Goal: Task Accomplishment & Management: Manage account settings

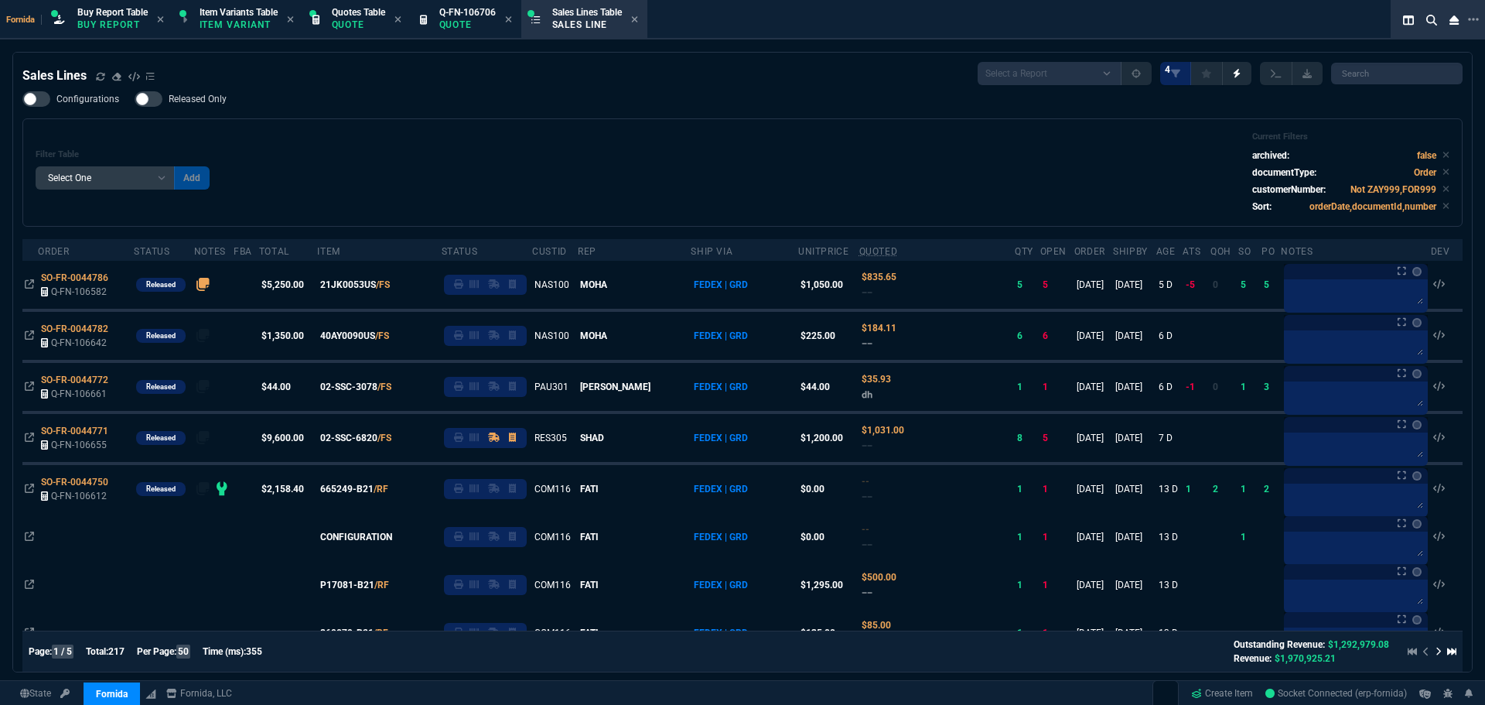
select select "1: BROV"
select select
drag, startPoint x: 406, startPoint y: 156, endPoint x: 8, endPoint y: 439, distance: 488.7
click at [406, 155] on div "Filter Table Select One Add Filter () Age () ATS () Cond (itemVariantCode) Cust…" at bounding box center [743, 172] width 1414 height 82
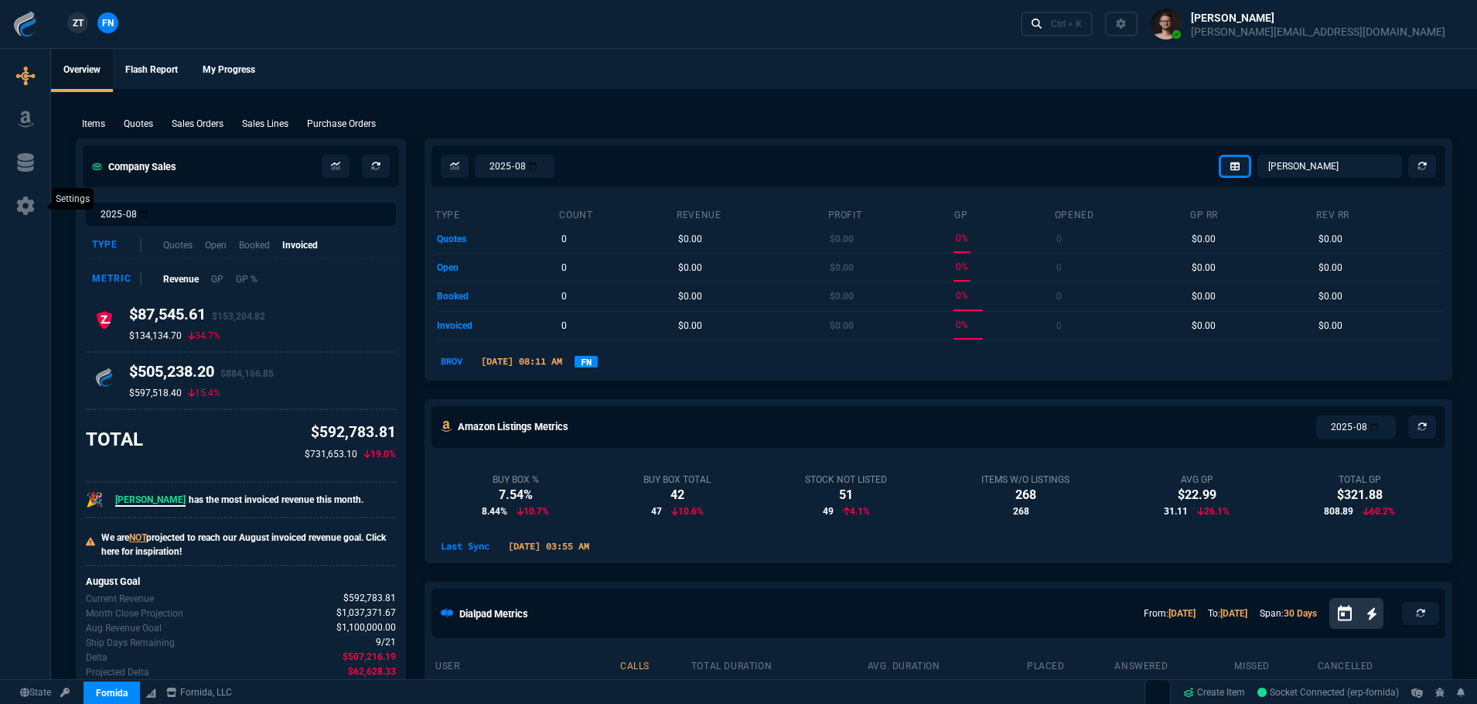
click at [38, 200] on link at bounding box center [25, 206] width 38 height 25
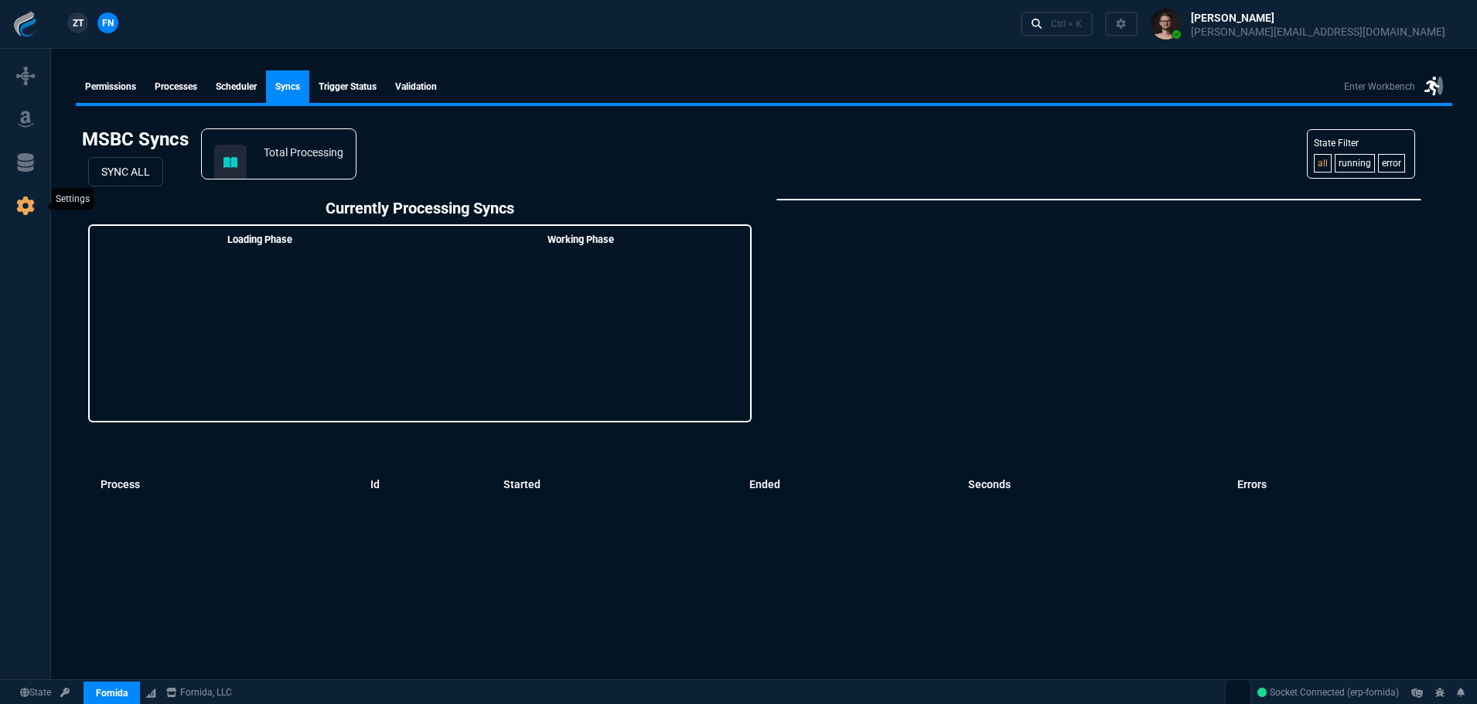
click at [34, 207] on icon at bounding box center [25, 205] width 23 height 19
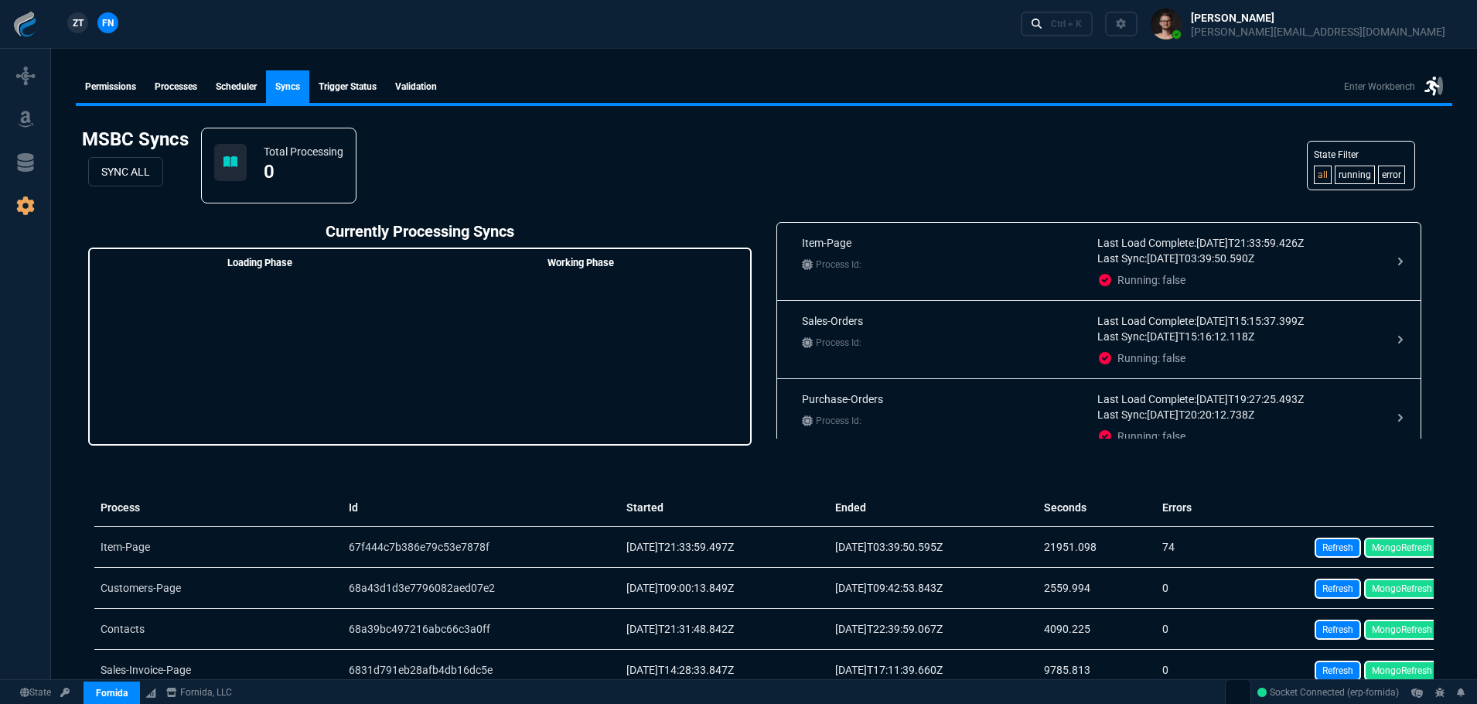
click at [105, 86] on link "Permissions" at bounding box center [111, 86] width 70 height 32
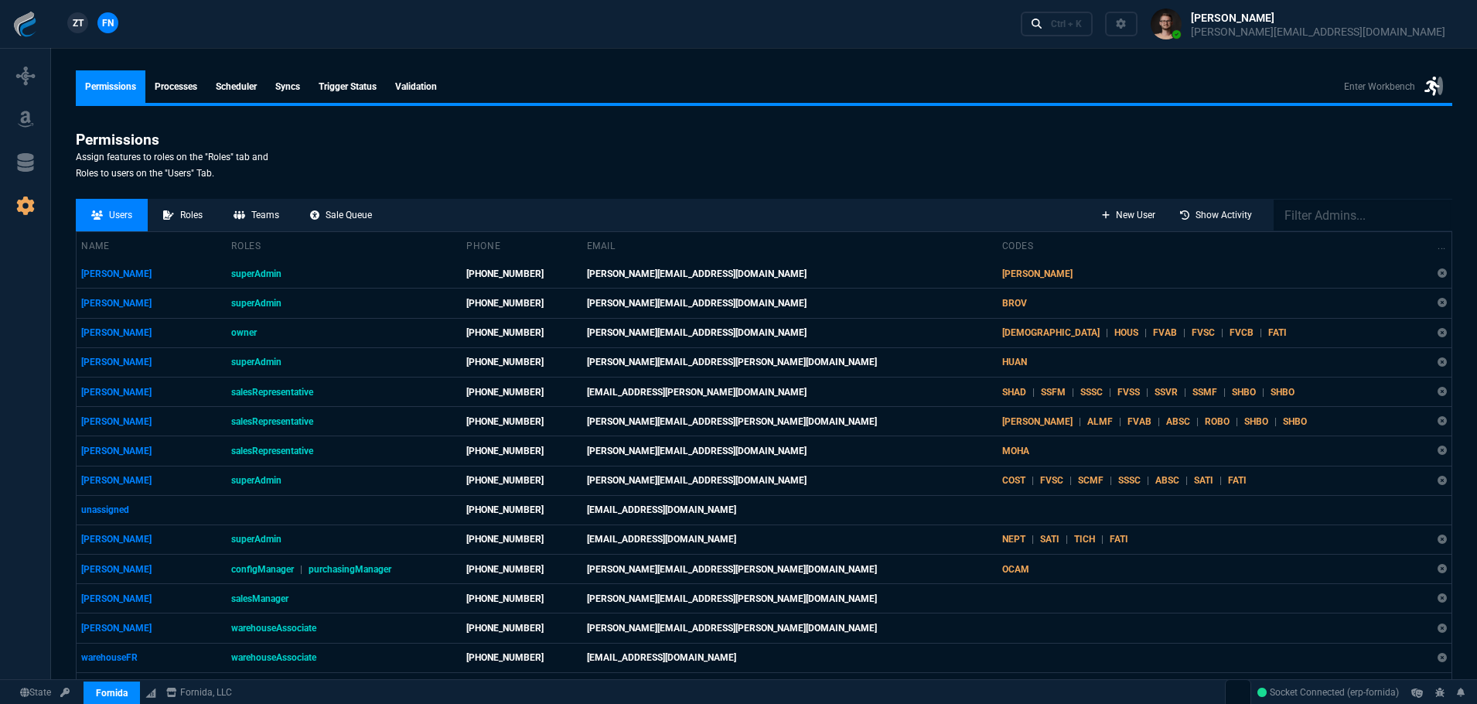
click at [482, 138] on section "Permissions Assign features to roles on the "Roles" tab and Roles to users on t…" at bounding box center [764, 159] width 1377 height 56
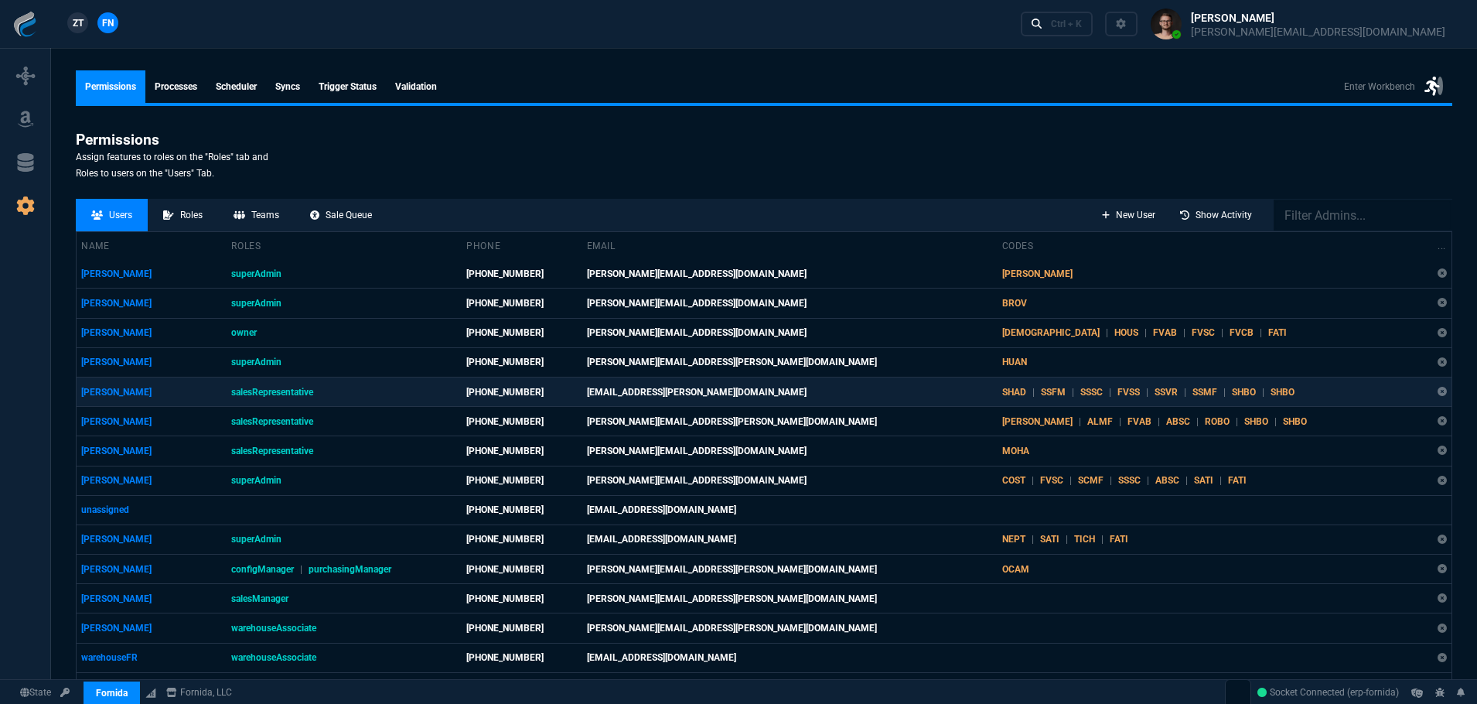
click at [110, 395] on td "[PERSON_NAME]" at bounding box center [152, 391] width 151 height 29
select select "salesRepresentative"
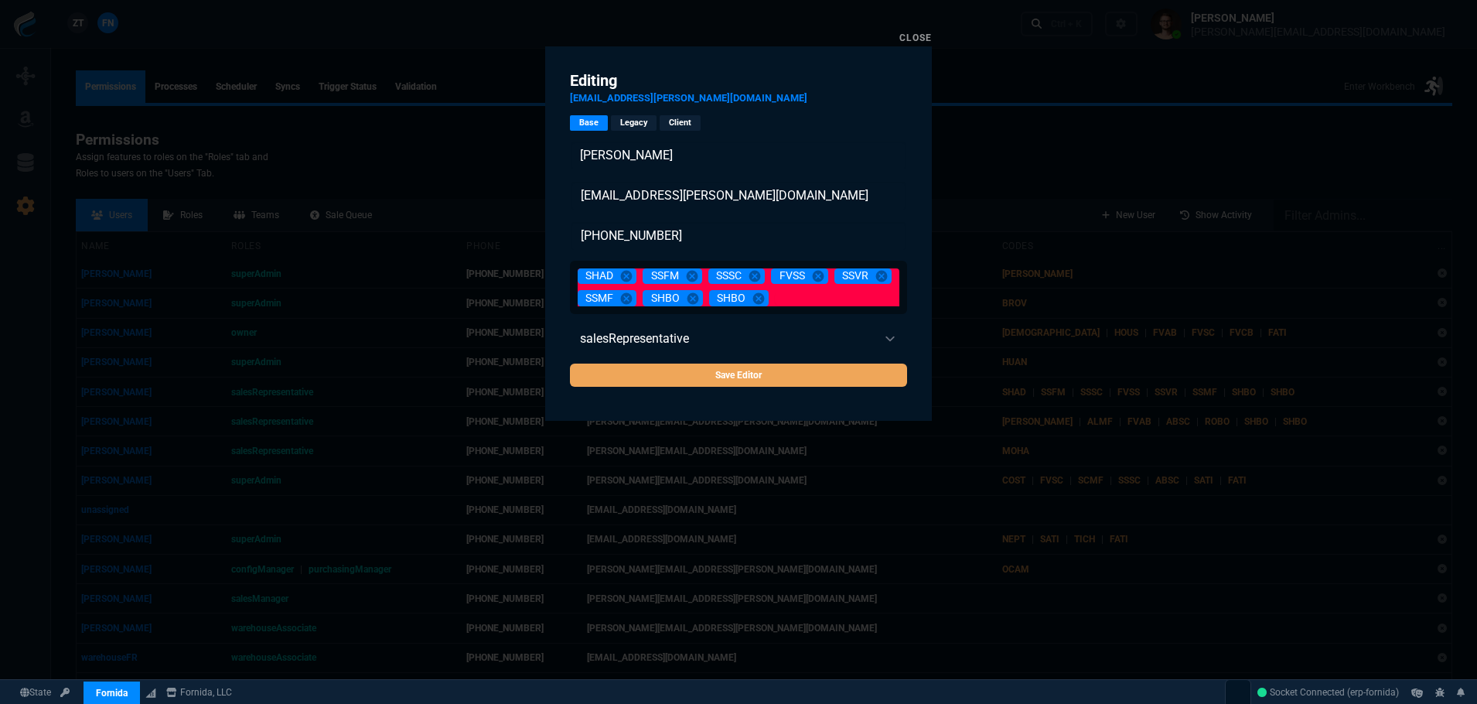
click at [784, 292] on input at bounding box center [837, 299] width 125 height 14
type input "[PERSON_NAME]"
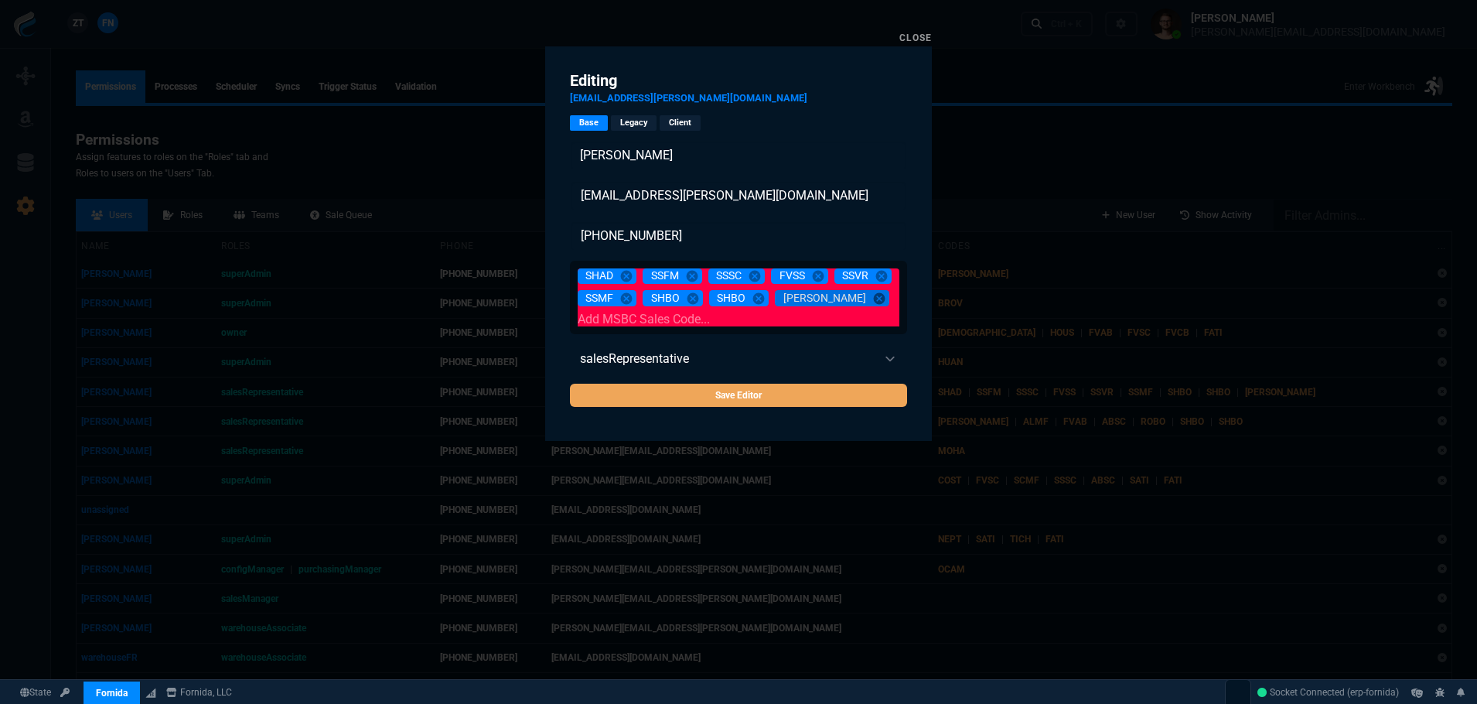
click at [872, 299] on mat-icon "cancel" at bounding box center [879, 299] width 14 height 14
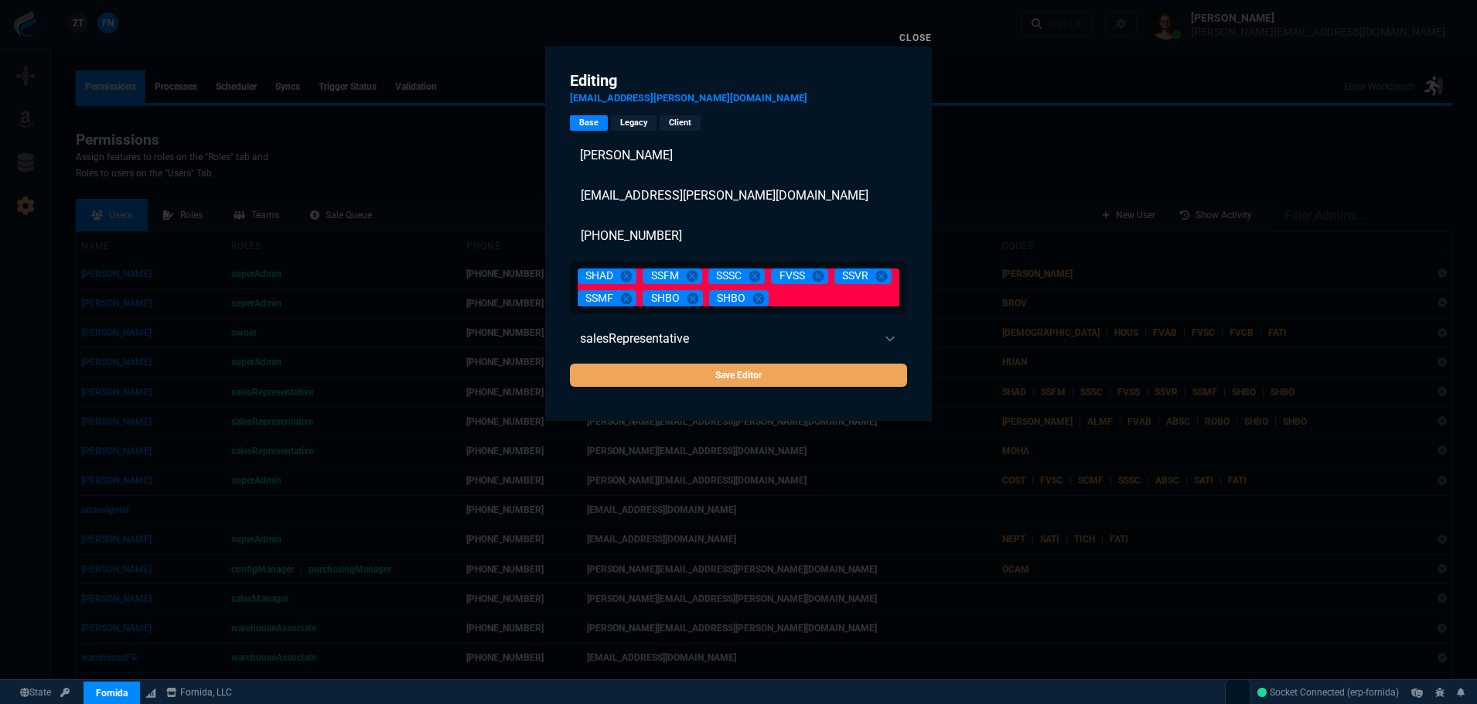
click at [815, 302] on input at bounding box center [837, 299] width 125 height 14
type input "[PERSON_NAME]"
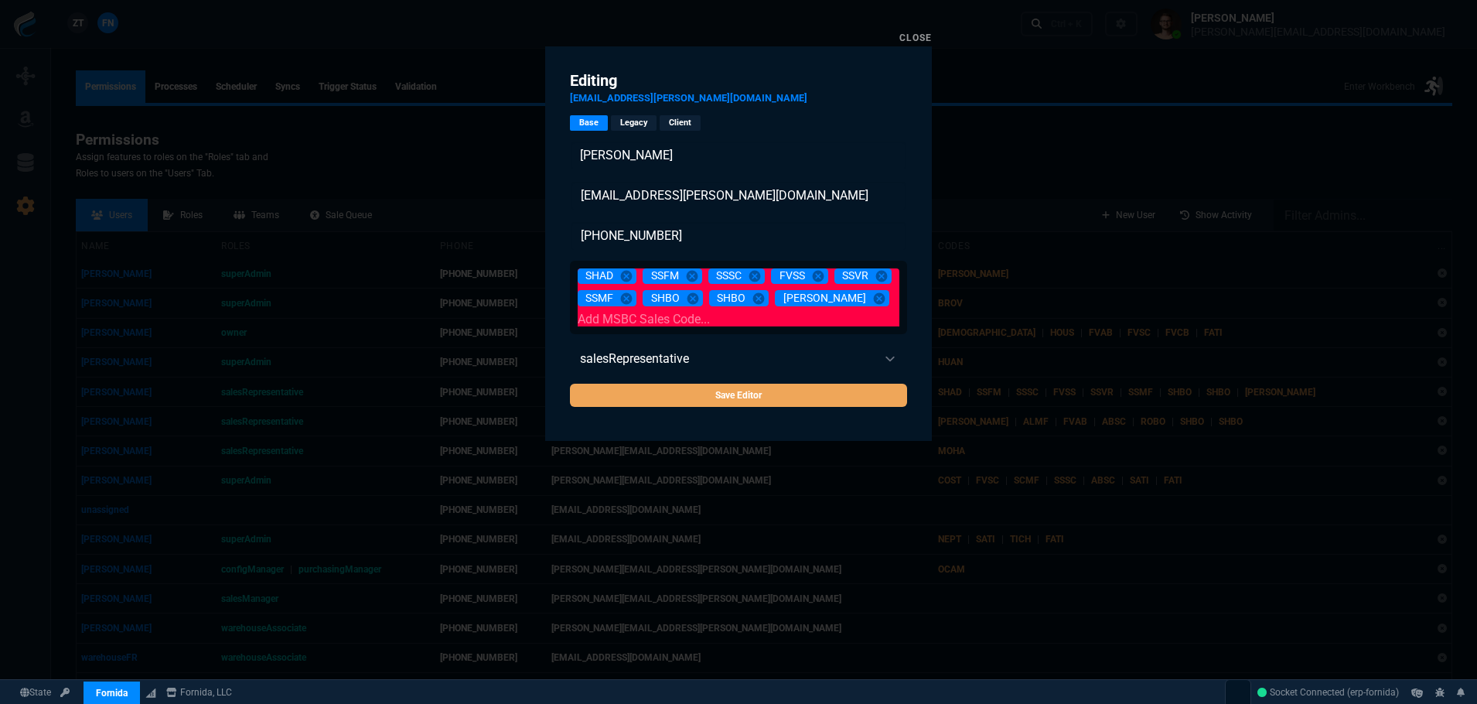
click at [825, 383] on form "Editing [EMAIL_ADDRESS][PERSON_NAME][DOMAIN_NAME] Base Legacy Client [EMAIL_ADD…" at bounding box center [738, 243] width 387 height 394
click at [825, 384] on input "Save Editor" at bounding box center [738, 395] width 337 height 23
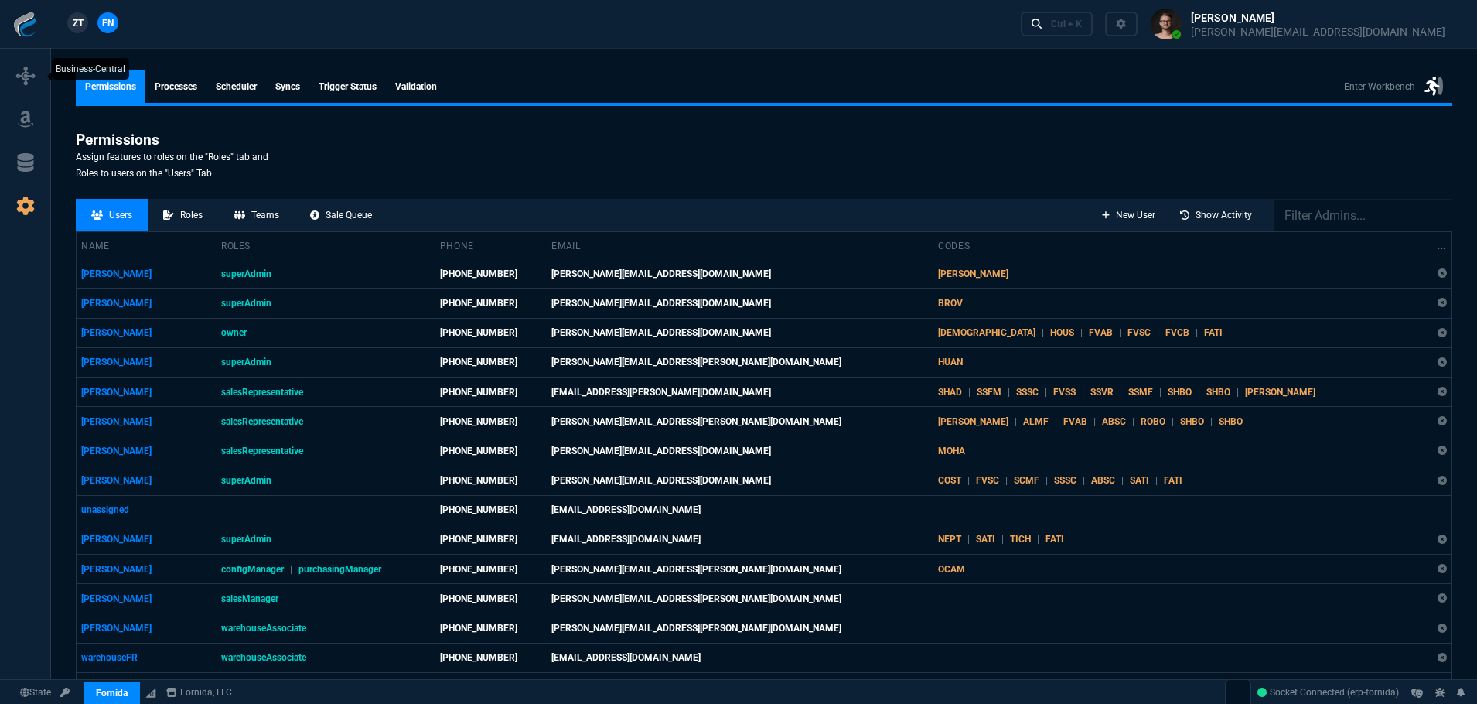
click at [38, 70] on link at bounding box center [25, 76] width 38 height 25
select select "1: BROV"
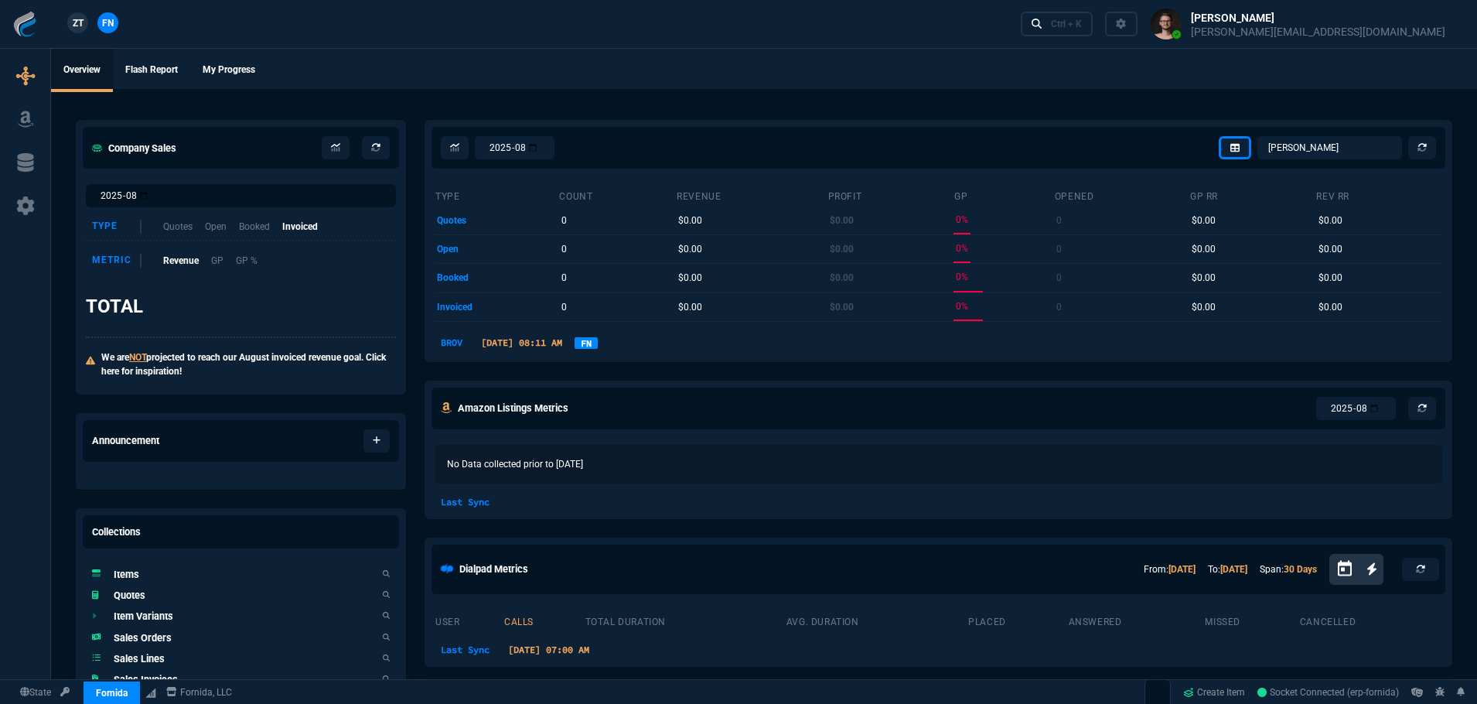
click at [569, 73] on ul "Overview Flash Report My Progress" at bounding box center [764, 69] width 1426 height 40
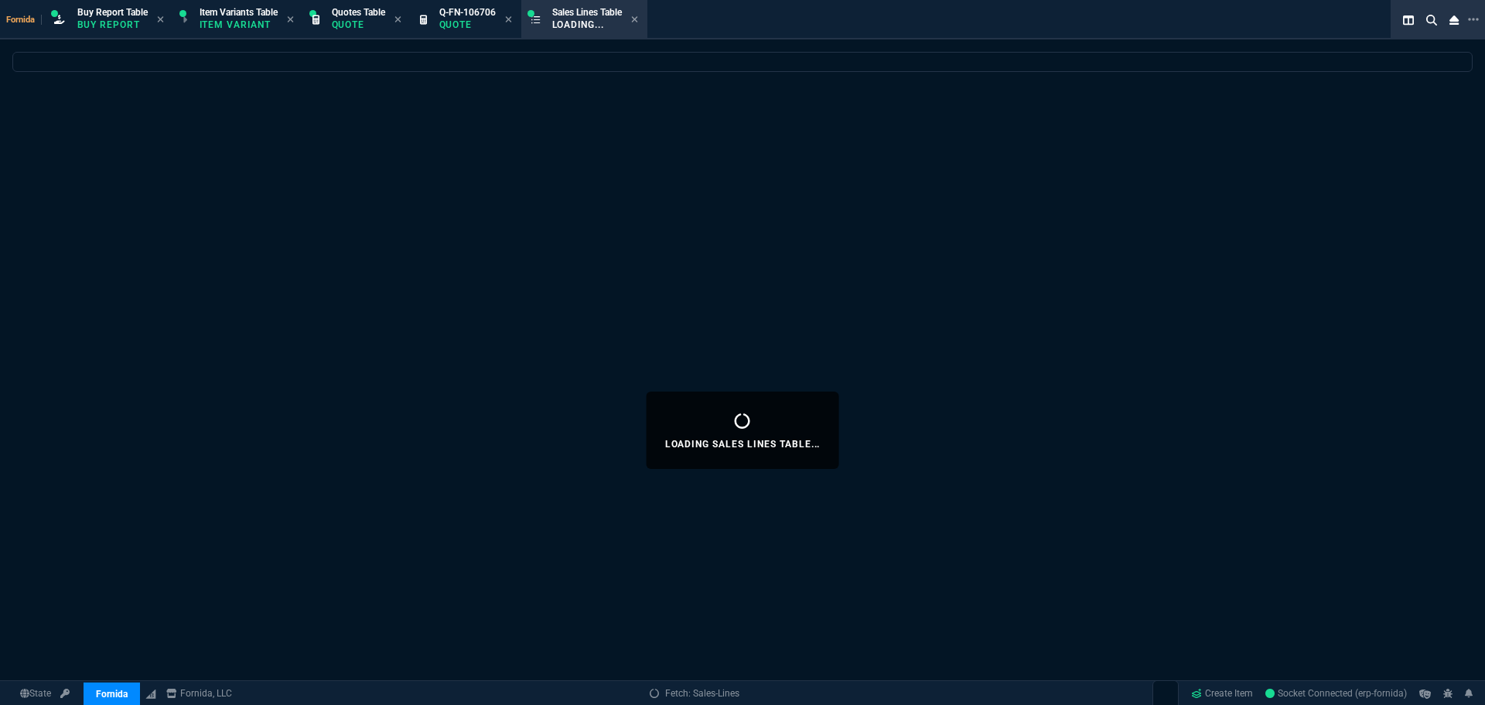
select select
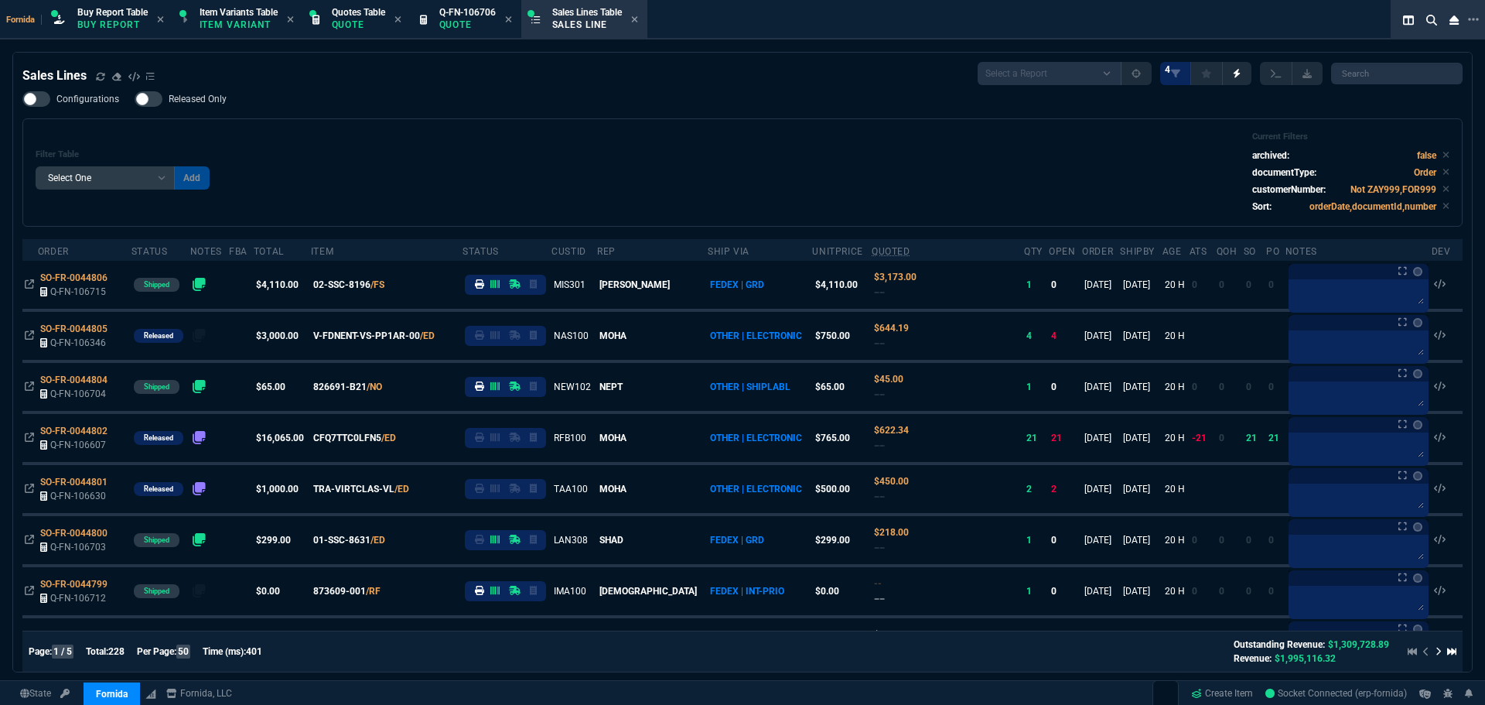
click at [612, 168] on div "Filter Table Select One Add Filter () Age () ATS () Cond (itemVariantCode) Cust…" at bounding box center [743, 172] width 1414 height 82
click at [699, 127] on div "Filter Table Select One Add Filter () Age () ATS () Cond (itemVariantCode) Cust…" at bounding box center [742, 172] width 1440 height 108
click at [703, 220] on div "Filter Table Select One Add Filter () Age () ATS () Cond (itemVariantCode) Cust…" at bounding box center [742, 172] width 1440 height 108
click at [438, 184] on div "Filter Table Select One Add Filter () Age () ATS () Cond (itemVariantCode) Cust…" at bounding box center [743, 172] width 1414 height 82
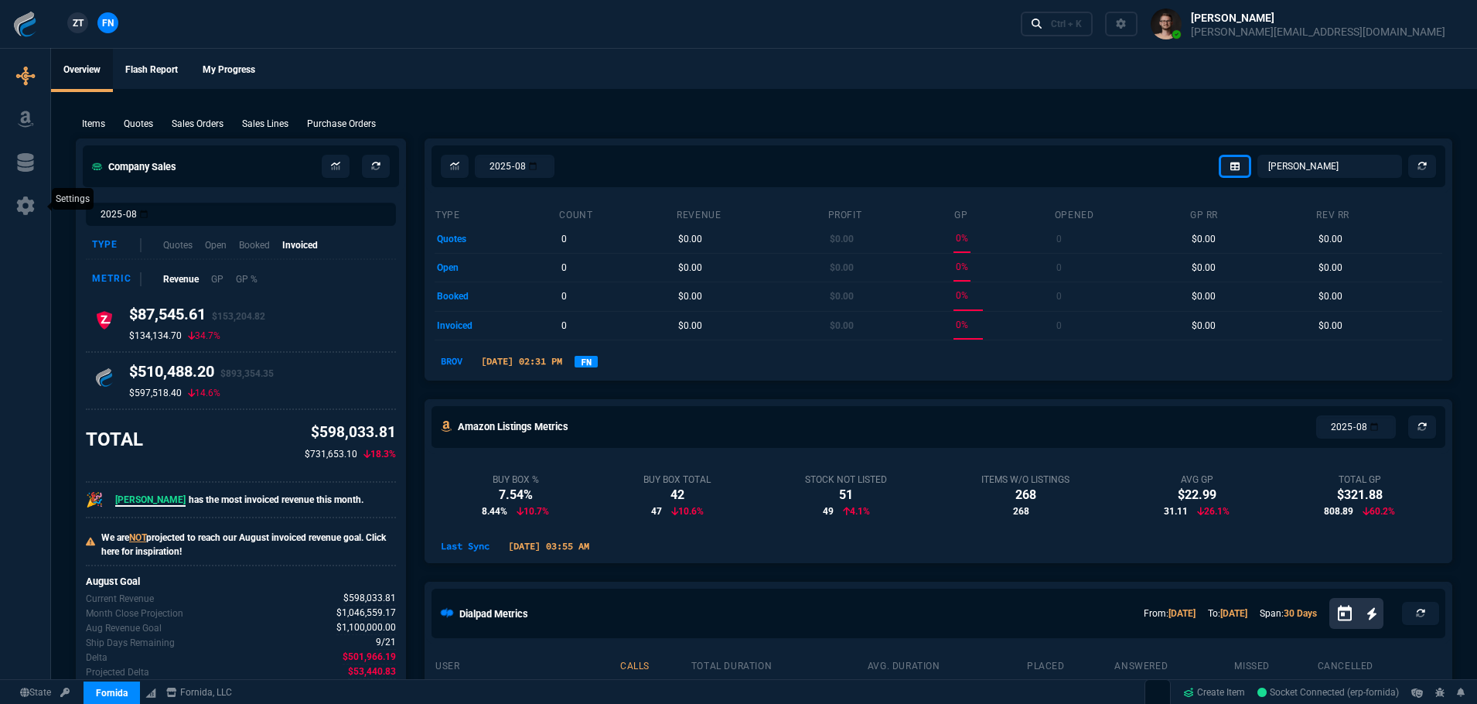
click at [33, 210] on icon at bounding box center [25, 205] width 23 height 19
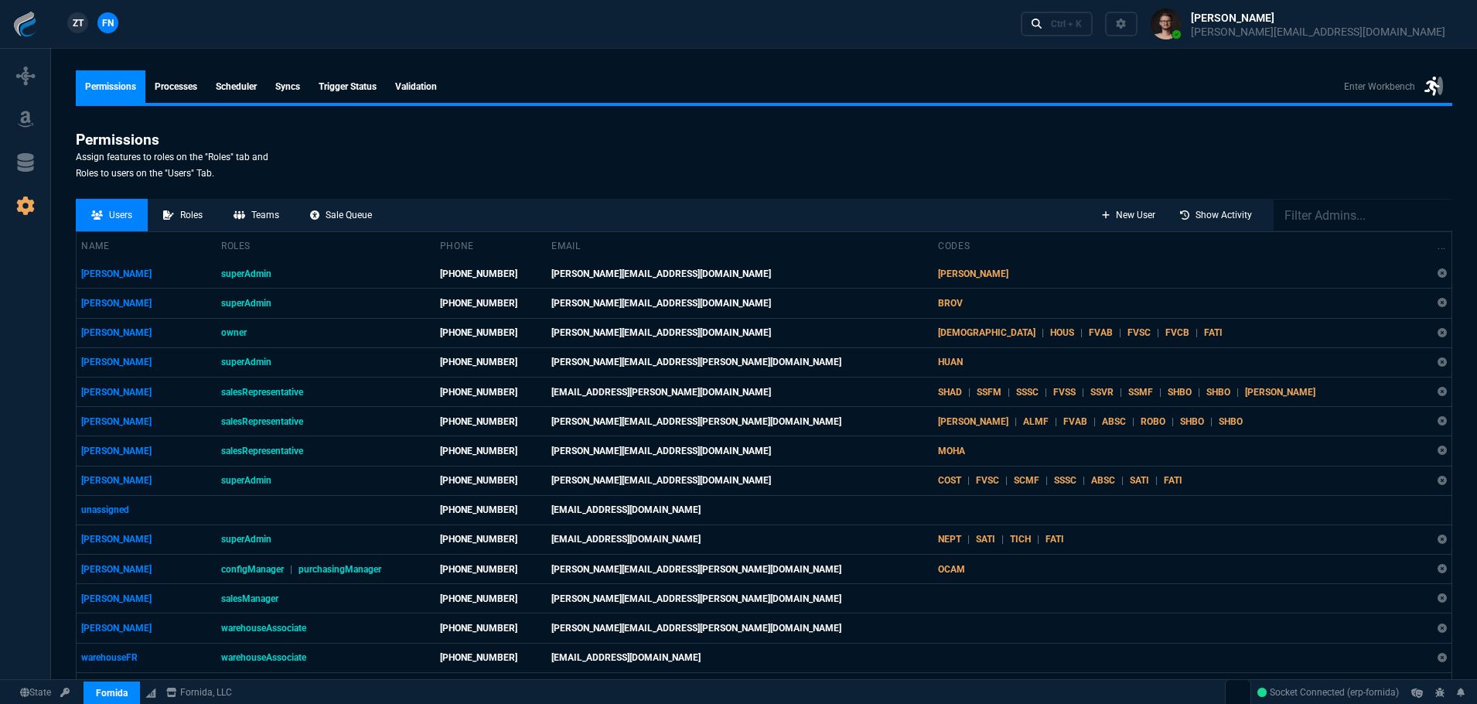
click at [343, 172] on div "Permissions Assign features to roles on the "Roles" tab and Roles to users on t…" at bounding box center [258, 159] width 364 height 56
click at [823, 48] on div "ZT FN Ctrl + K" at bounding box center [738, 24] width 1477 height 49
click at [763, 131] on section "Permissions Assign features to roles on the "Roles" tab and Roles to users on t…" at bounding box center [764, 159] width 1377 height 56
click at [762, 131] on section "Permissions Assign features to roles on the "Roles" tab and Roles to users on t…" at bounding box center [764, 159] width 1377 height 56
click at [42, 93] on div at bounding box center [25, 384] width 50 height 677
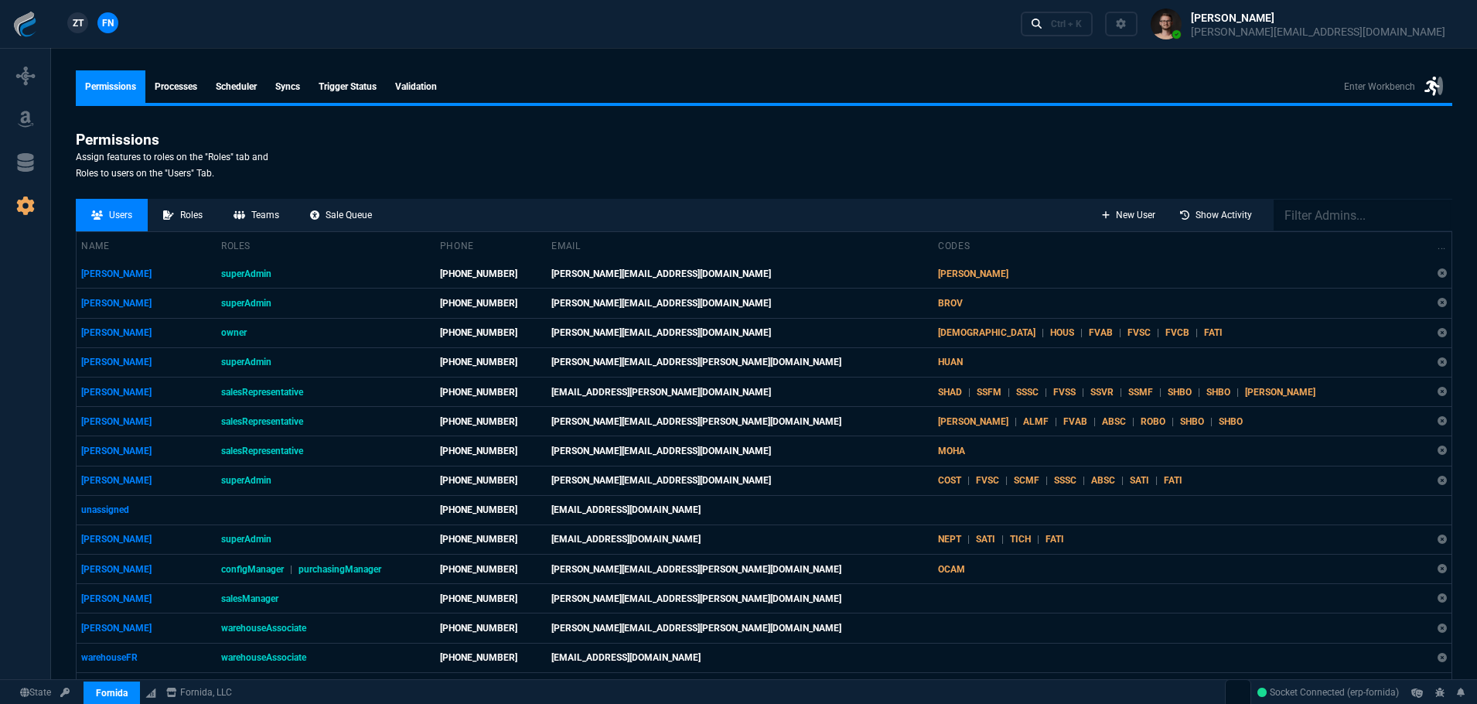
click at [32, 87] on nx-icon at bounding box center [25, 77] width 19 height 22
select select "1: BROV"
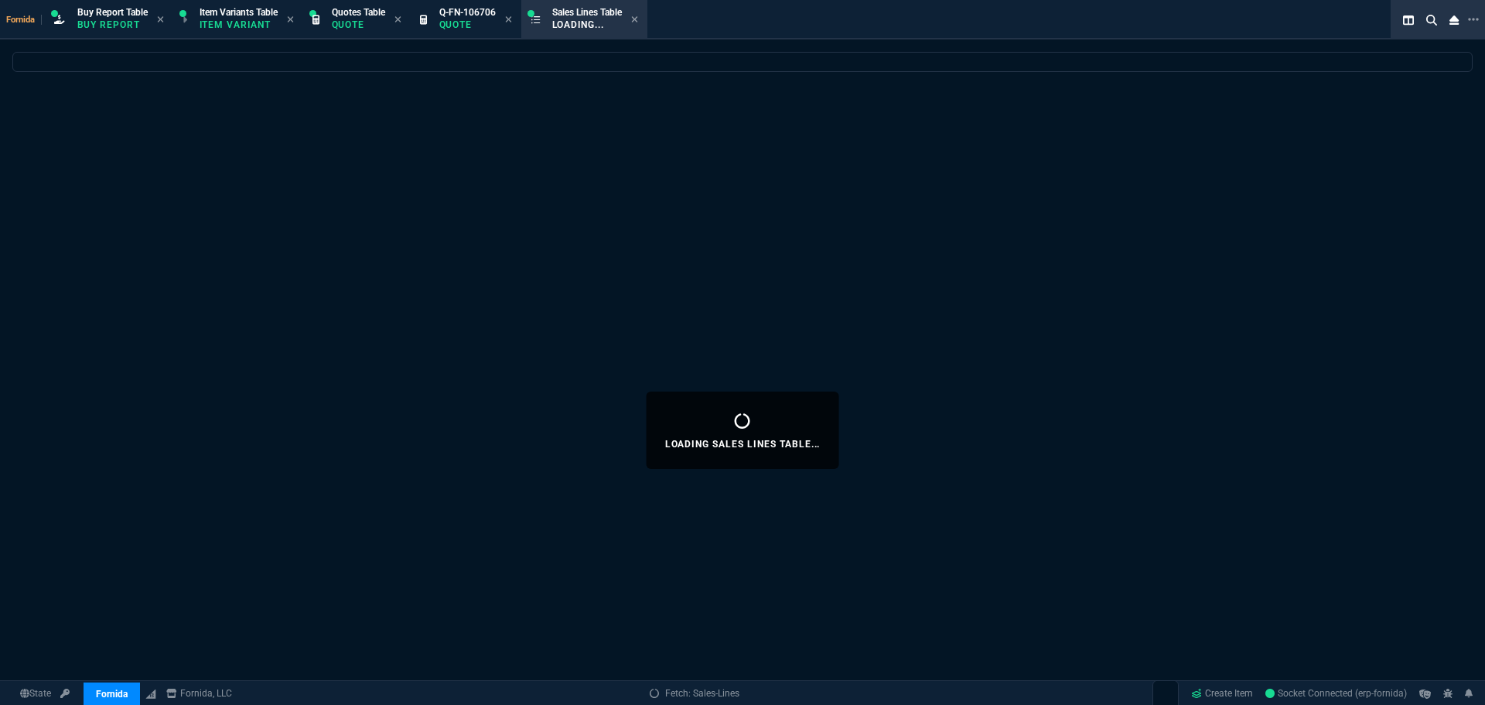
select select
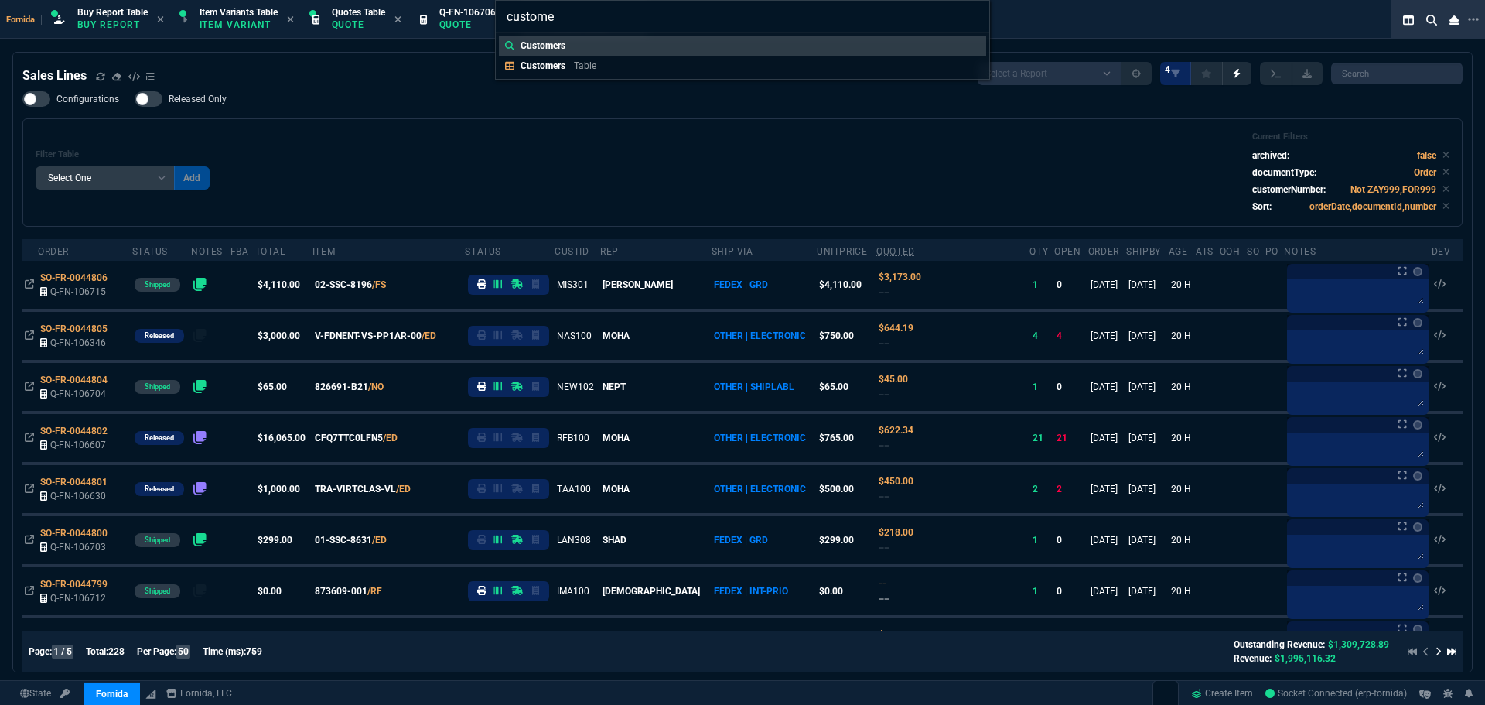
type input "customer"
type input "Customers: PAR100"
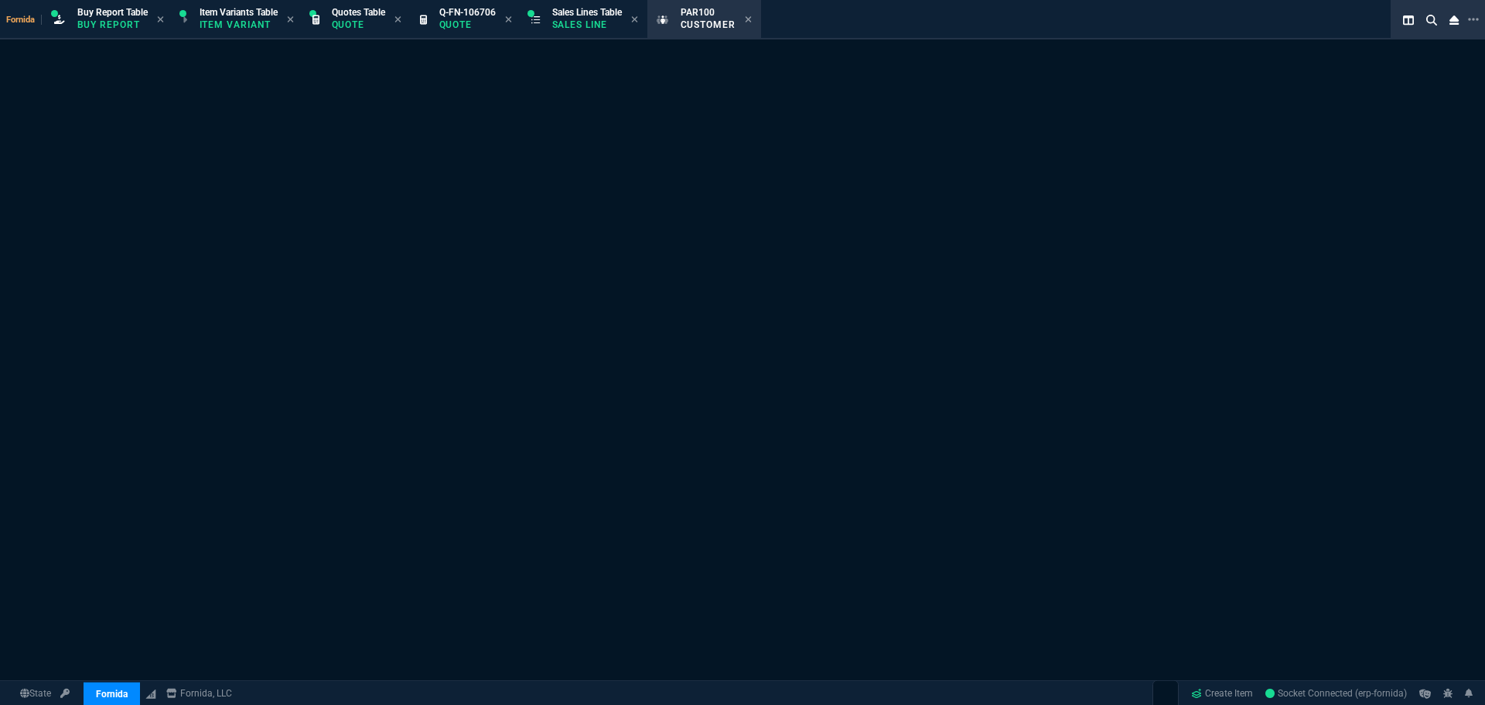
select select "1: quotes"
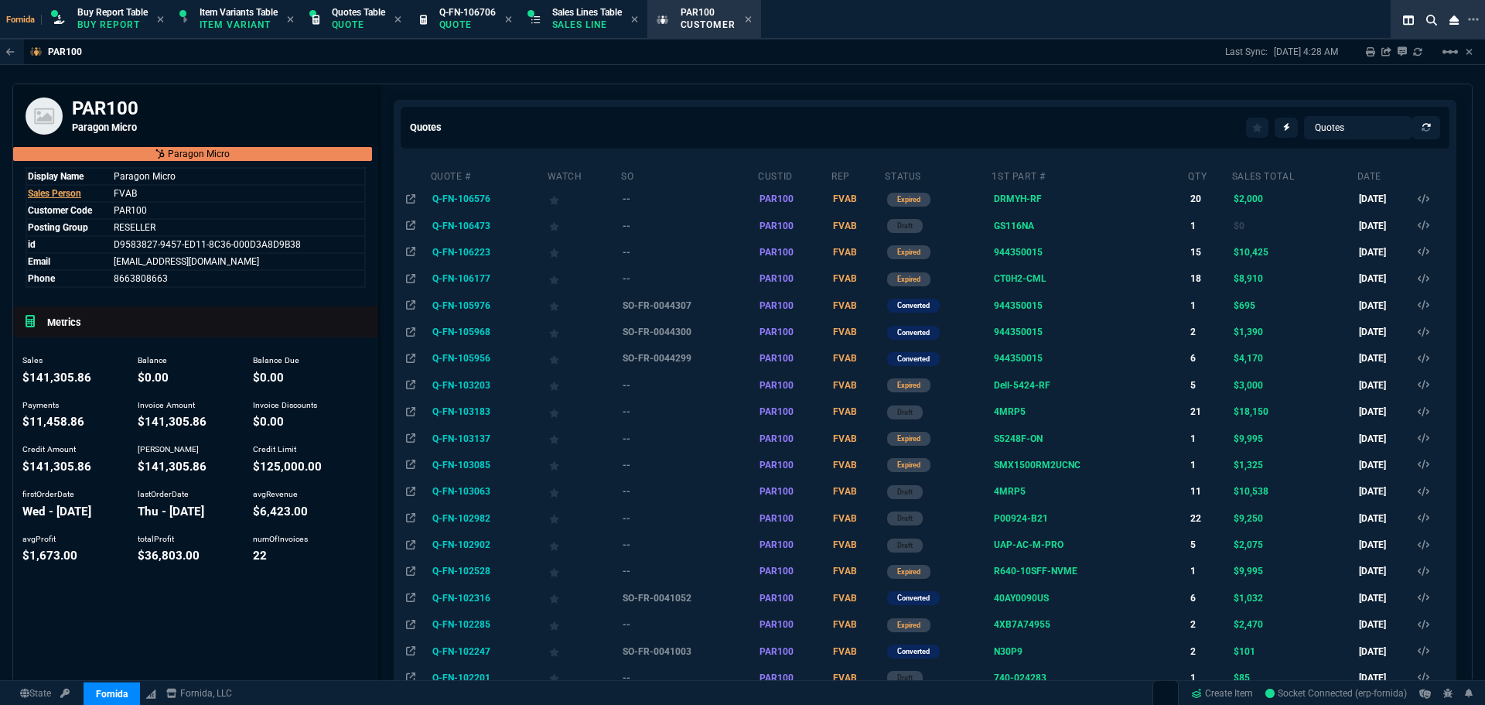
click at [128, 193] on link "FVAB" at bounding box center [125, 193] width 23 height 11
drag, startPoint x: 106, startPoint y: 195, endPoint x: 120, endPoint y: 195, distance: 13.9
click at [106, 195] on icon at bounding box center [103, 193] width 9 height 9
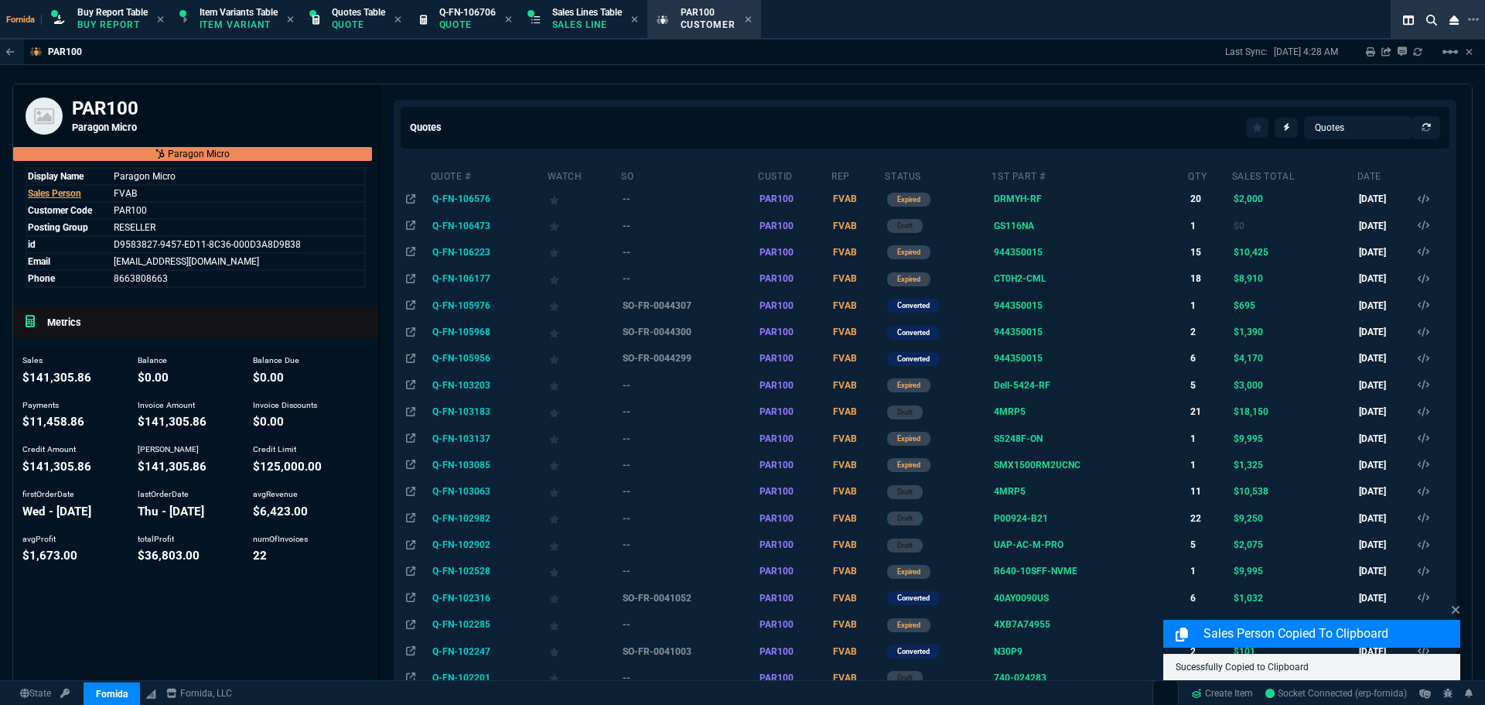
click at [295, 88] on div "PAR100 Paragon Micro" at bounding box center [195, 115] width 365 height 63
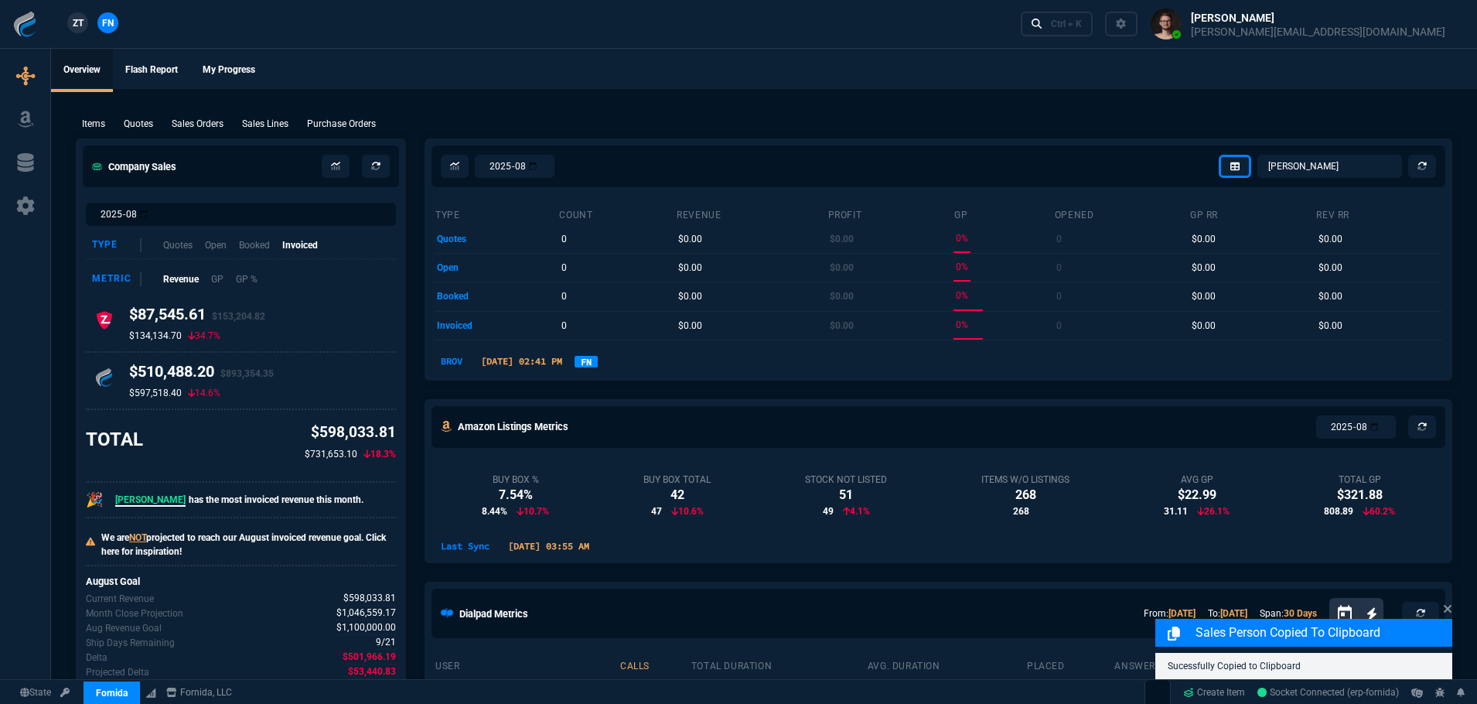
click at [29, 207] on icon at bounding box center [25, 205] width 18 height 19
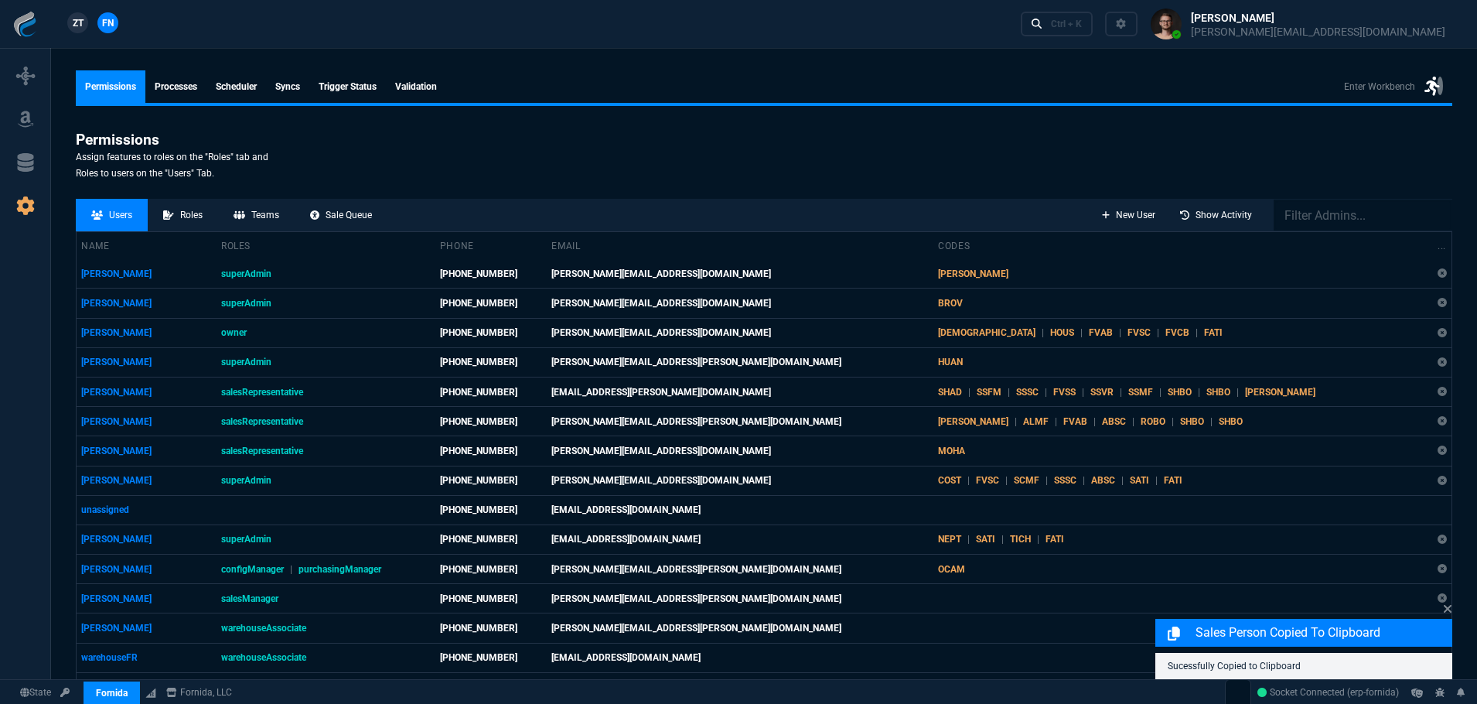
click at [488, 183] on section "Permissions Assign features to roles on the "Roles" tab and Roles to users on t…" at bounding box center [764, 159] width 1377 height 56
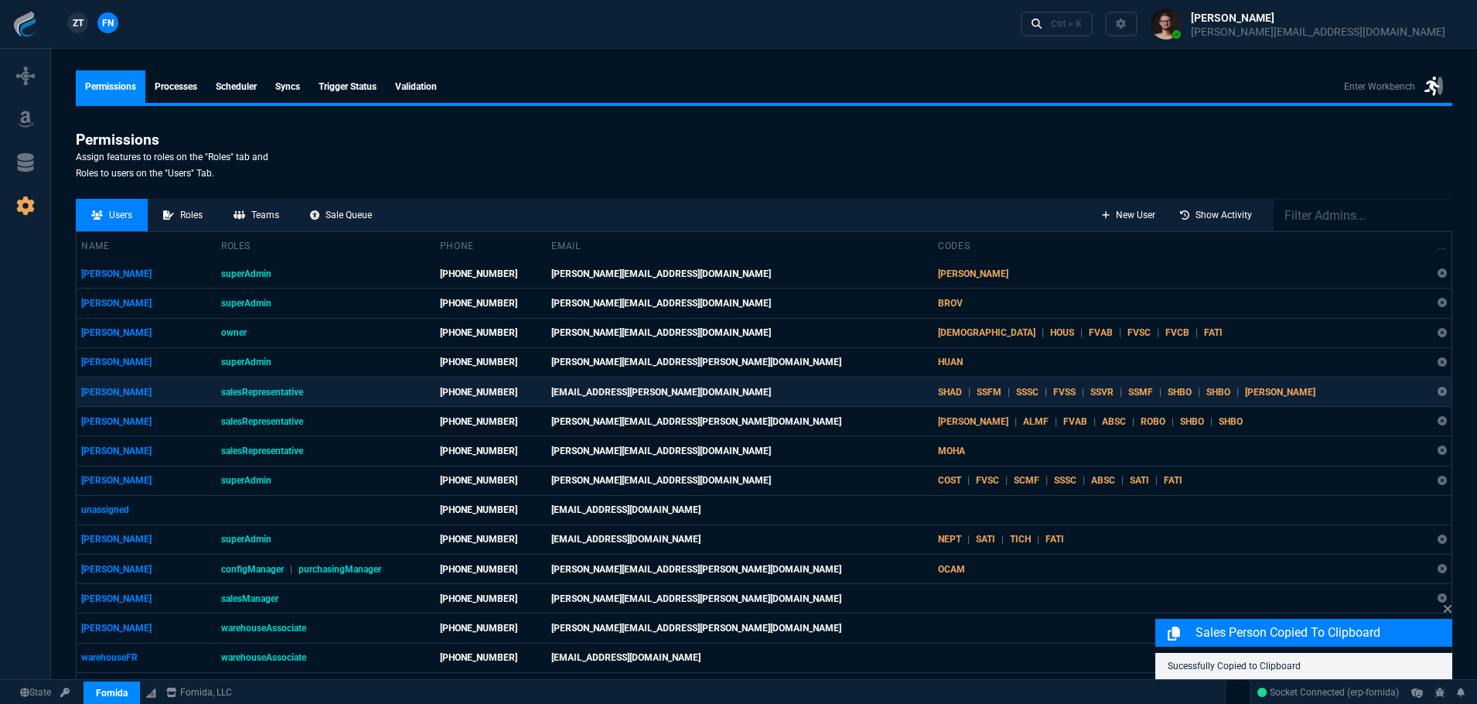
click at [120, 393] on td "[PERSON_NAME]" at bounding box center [147, 391] width 140 height 29
select select "salesRepresentative"
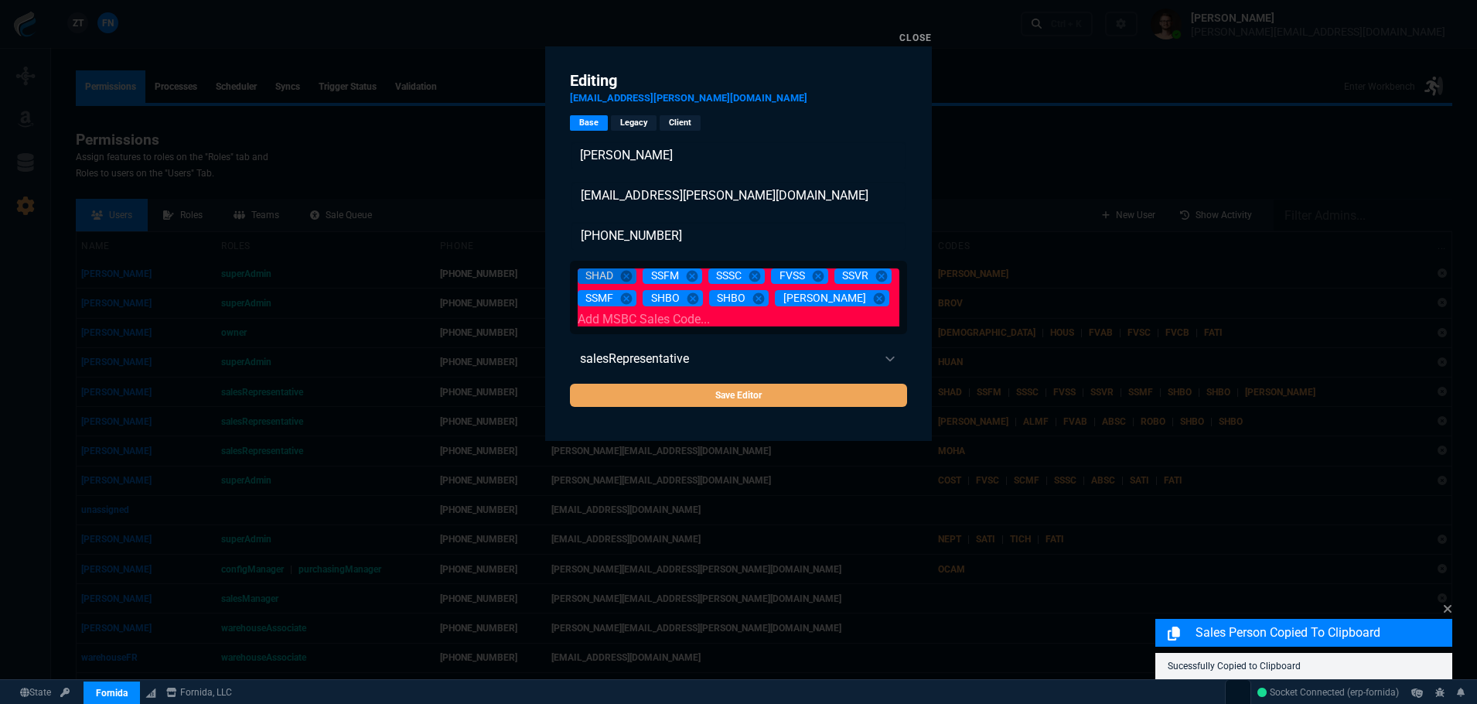
click at [851, 305] on div "SHAD cancel SSFM cancel SSSC cancel FVSS cancel SSVR cancel SSMF cancel SHBO ca…" at bounding box center [739, 297] width 328 height 65
click at [855, 298] on div "SHAD cancel SSFM cancel SSSC cancel FVSS cancel SSVR cancel SSMF cancel SHBO ca…" at bounding box center [739, 297] width 328 height 65
click at [787, 320] on input at bounding box center [739, 319] width 322 height 14
paste input "FVAB"
type input "FVAB"
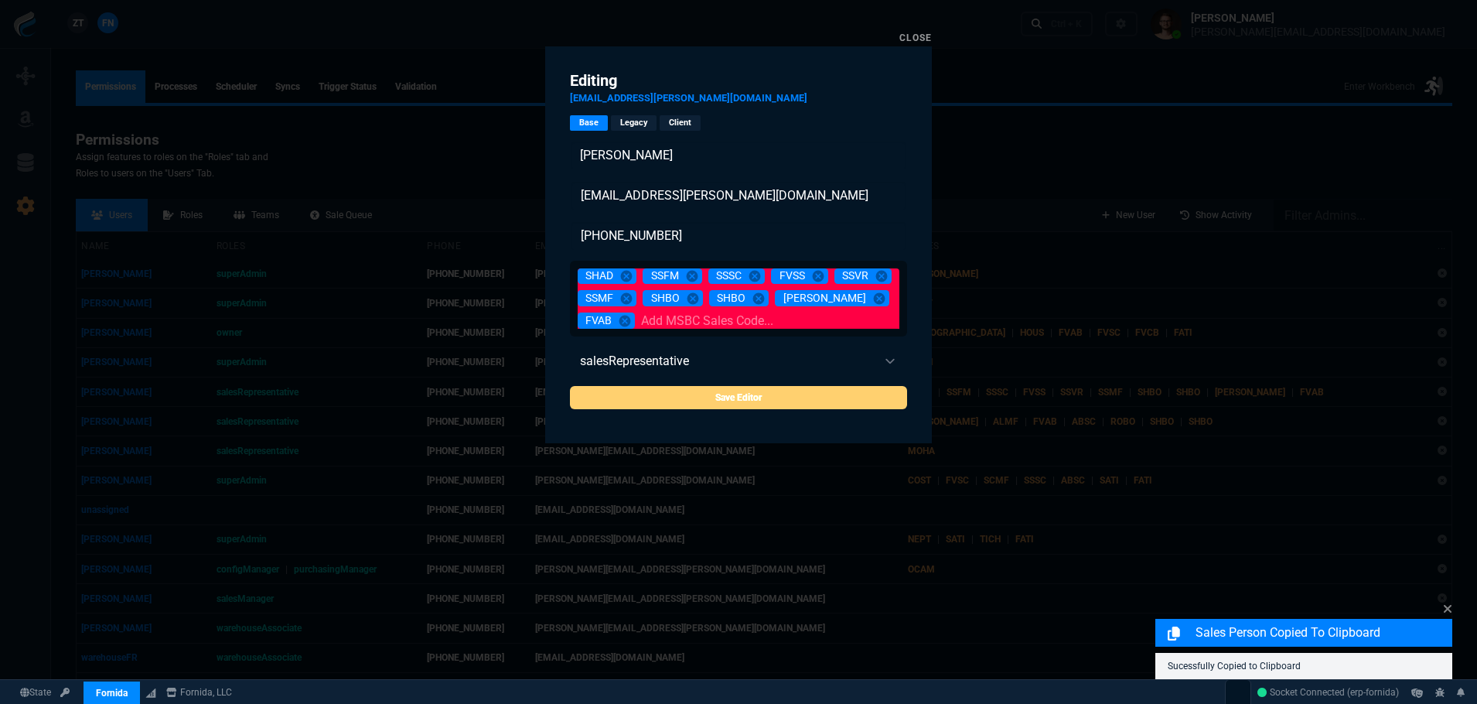
drag, startPoint x: 749, startPoint y: 386, endPoint x: 774, endPoint y: 386, distance: 24.8
click at [750, 386] on input "Save Editor" at bounding box center [738, 397] width 337 height 23
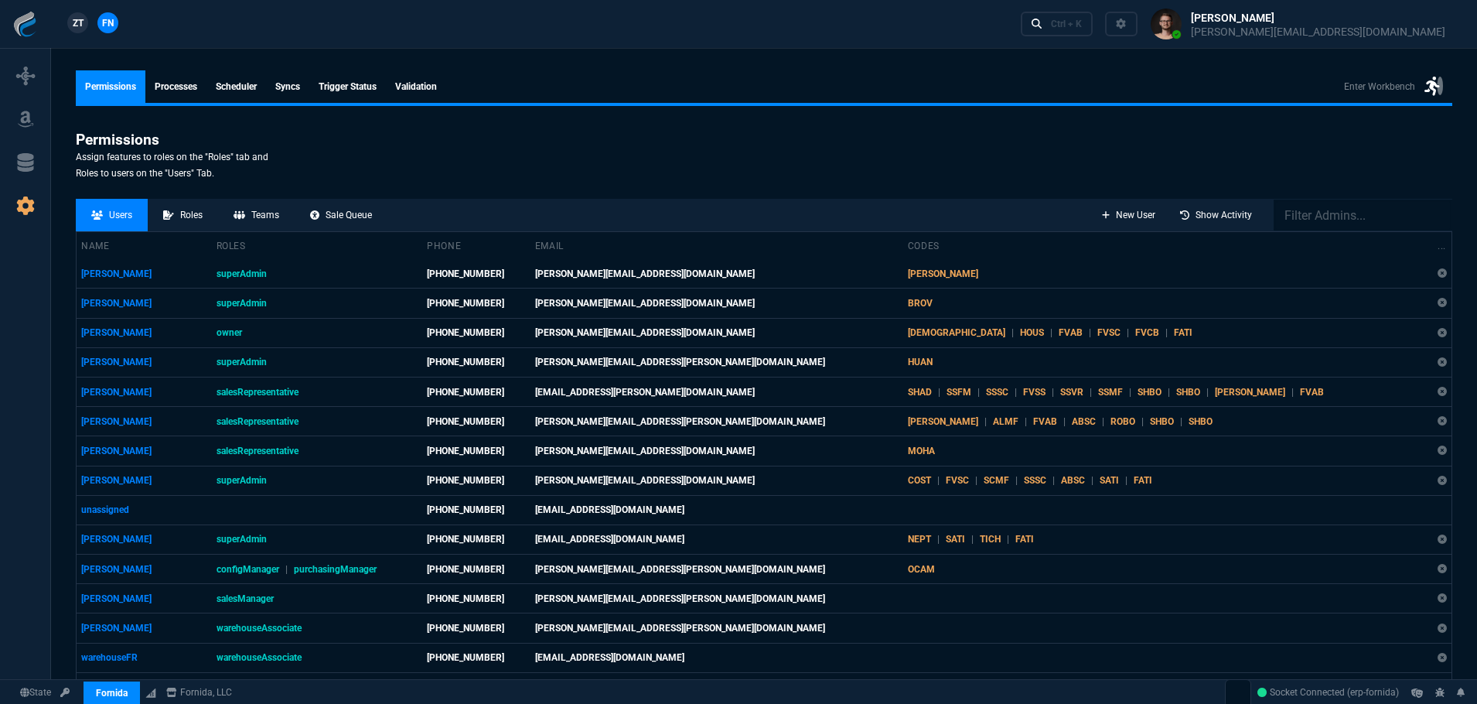
click at [760, 114] on div "Permissions Processes Scheduler syncs Trigger Status Validation Enter Workbench…" at bounding box center [764, 637] width 1426 height 1183
click at [350, 80] on link "Trigger Status" at bounding box center [347, 86] width 77 height 32
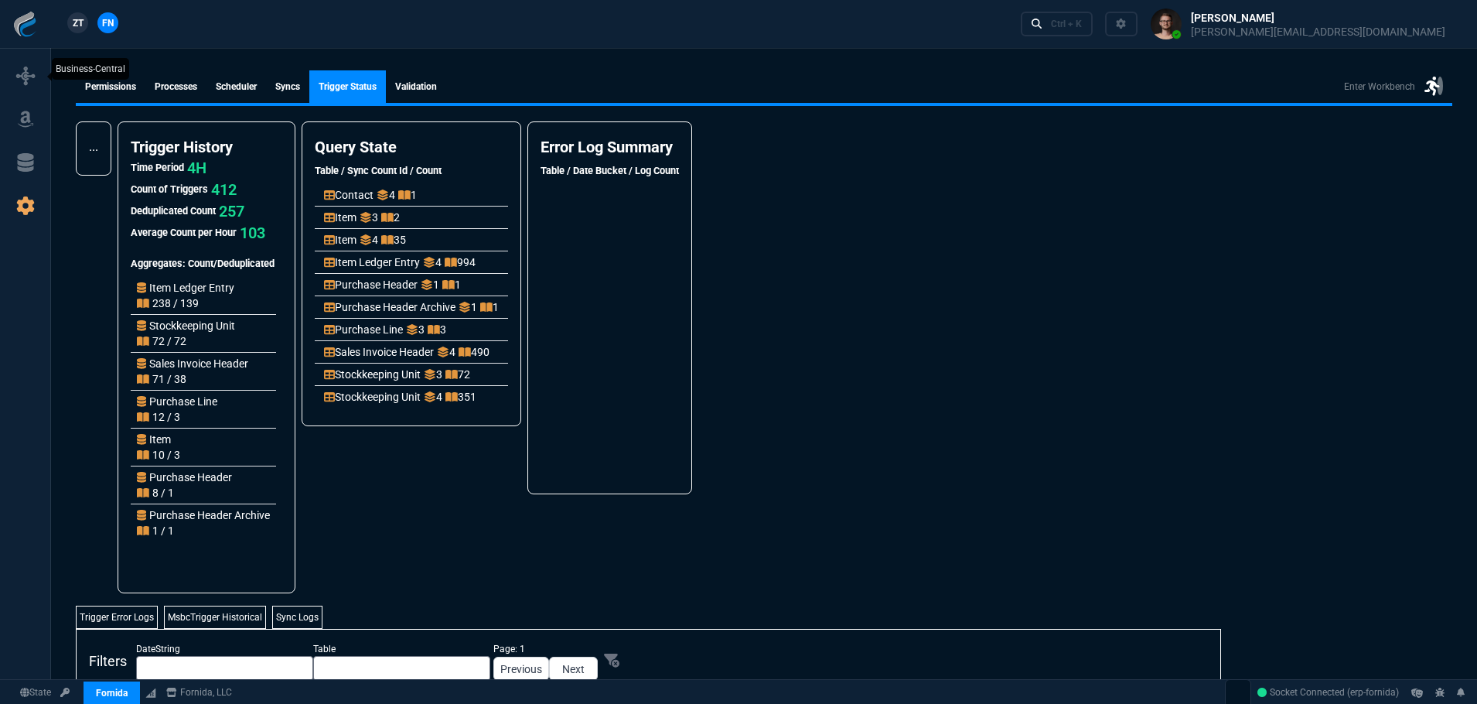
click at [15, 83] on link at bounding box center [25, 76] width 38 height 25
select select "1: BROV"
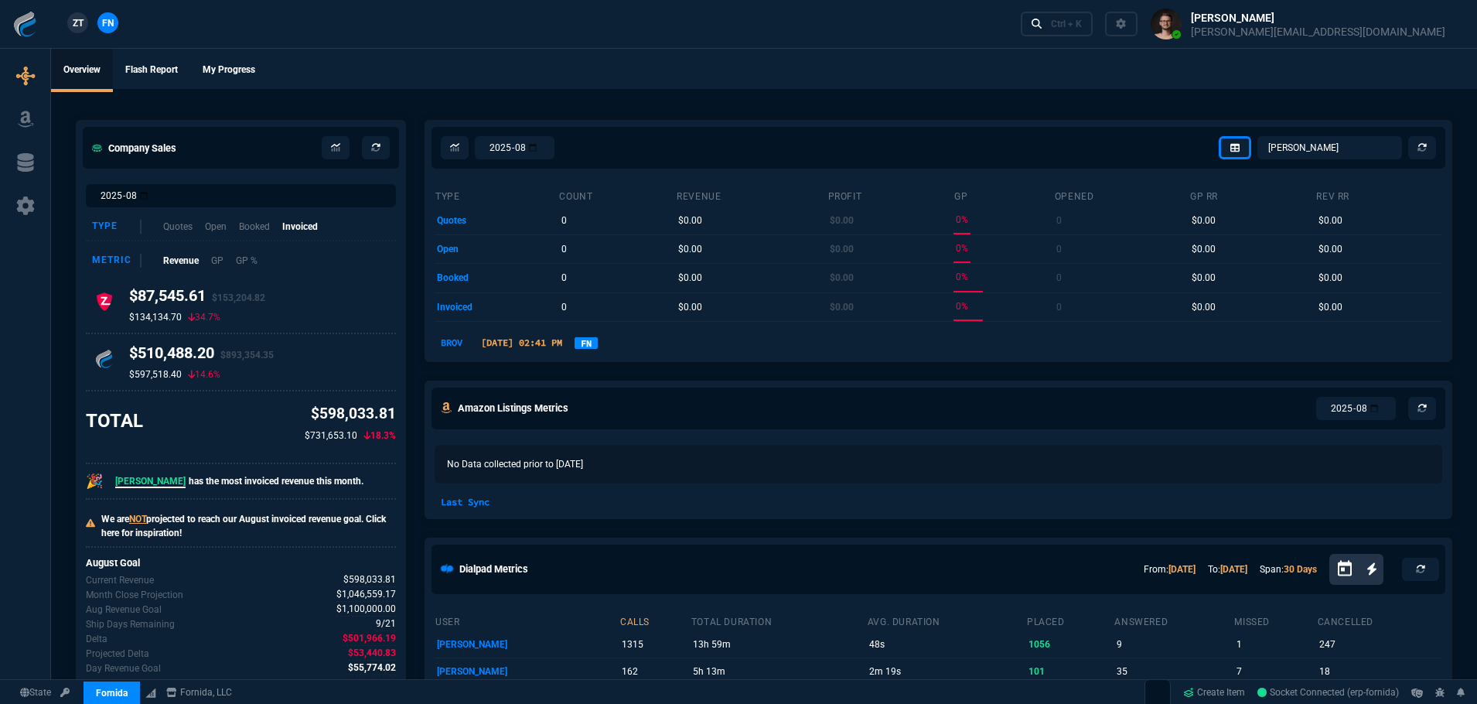
select select "1: quotes"
